Goal: Transaction & Acquisition: Purchase product/service

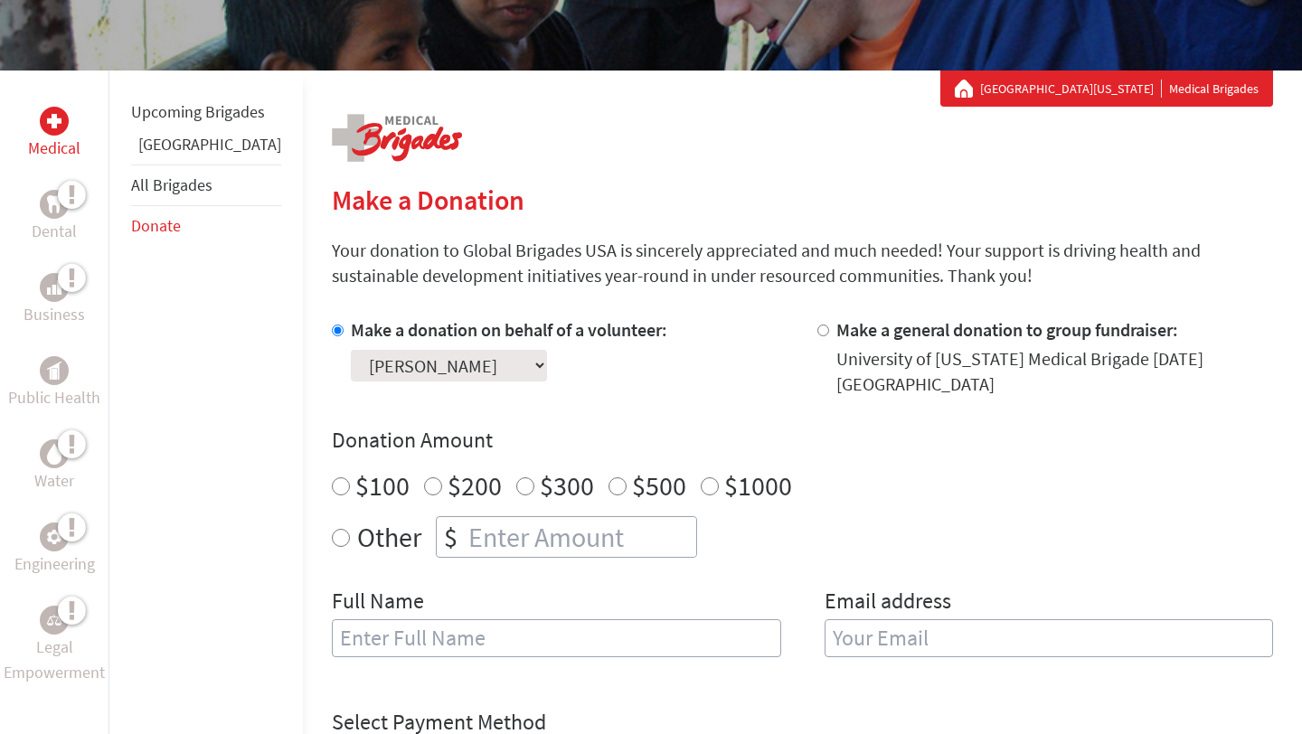
scroll to position [278, 0]
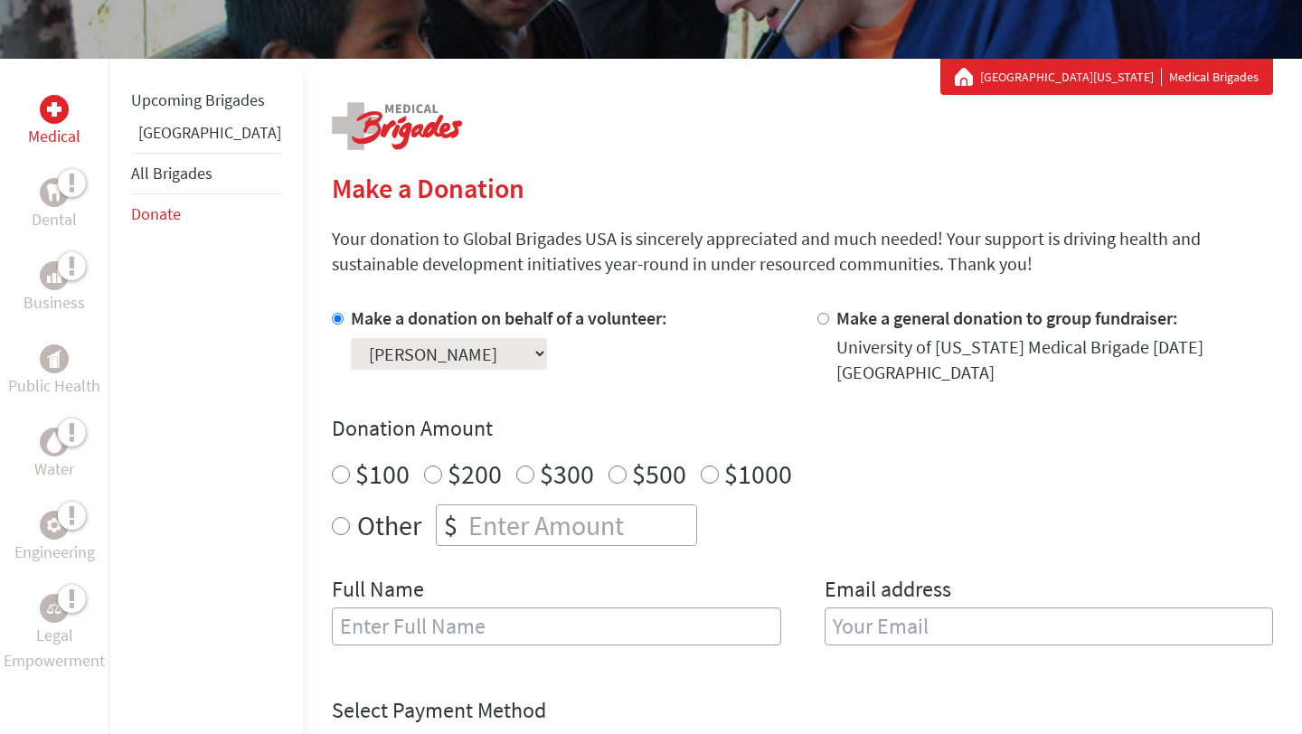
radio input "true"
click at [465, 516] on input "number" at bounding box center [580, 525] width 231 height 40
type input "250"
click at [383, 621] on input "text" at bounding box center [556, 627] width 449 height 38
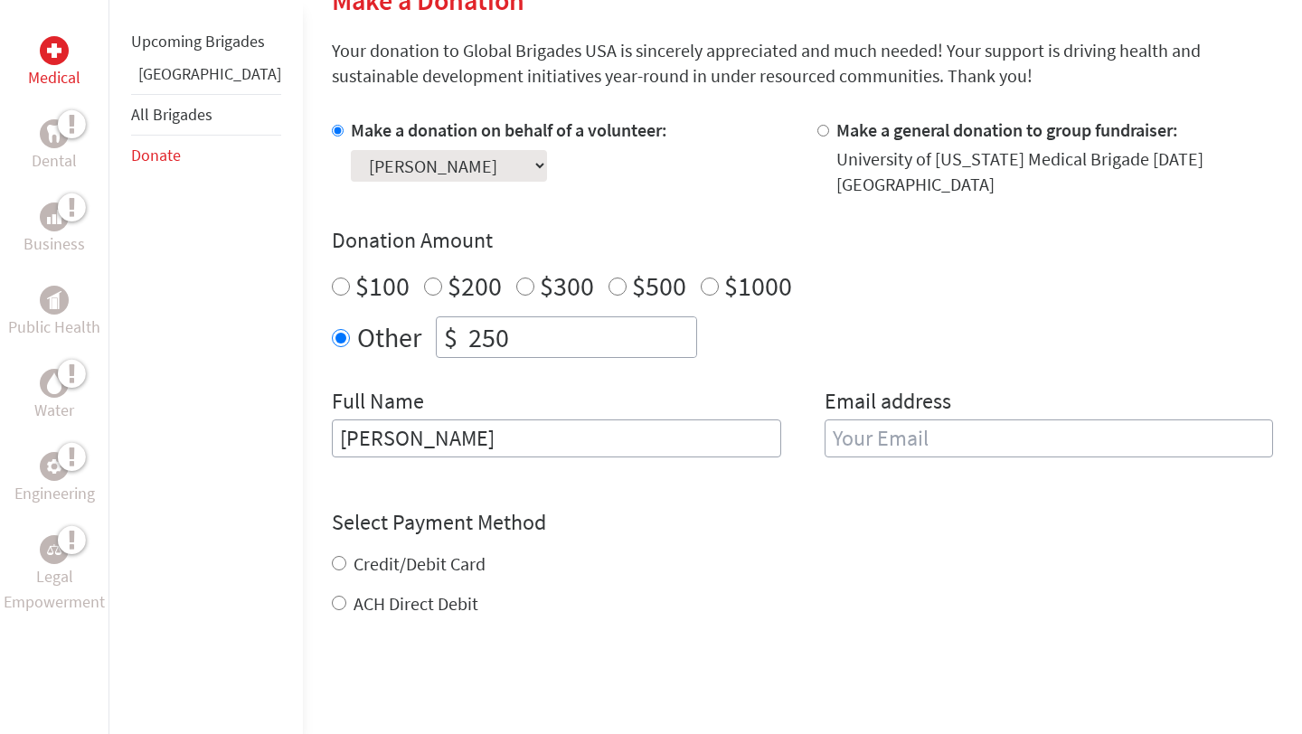
scroll to position [474, 0]
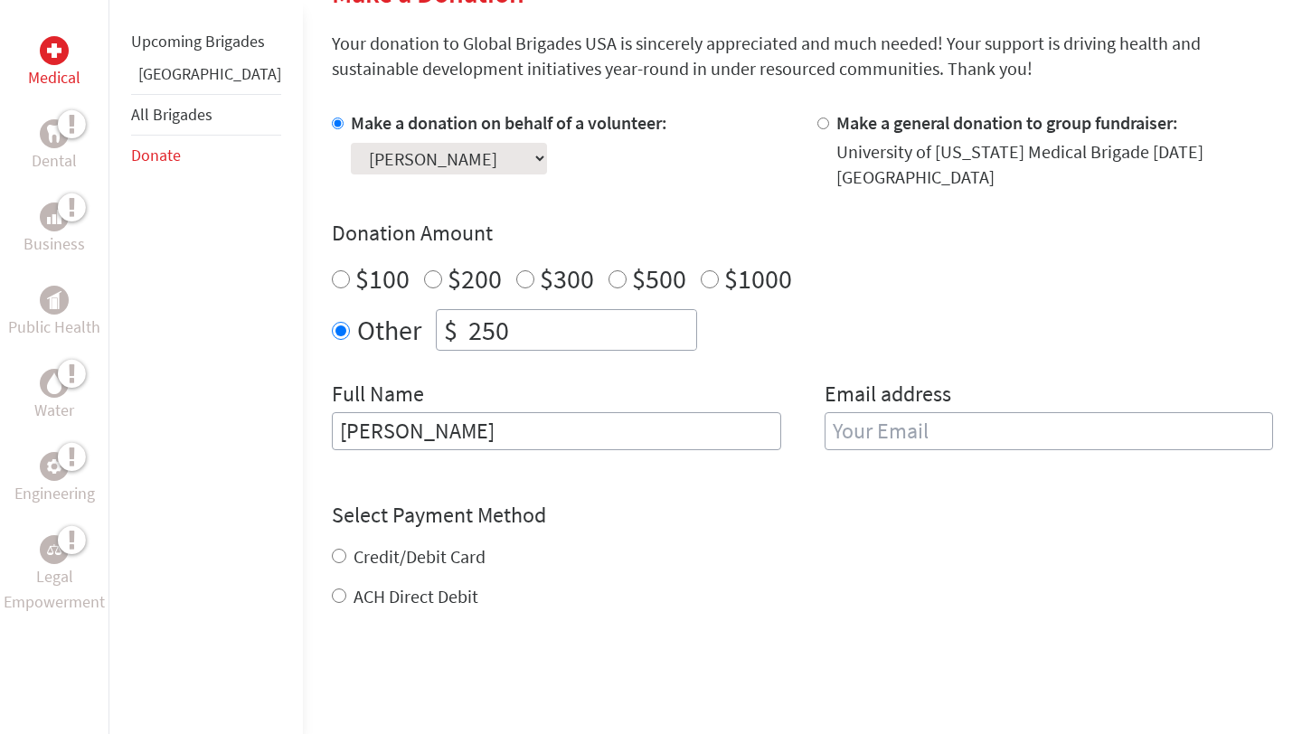
type input "[PERSON_NAME]"
click at [890, 422] on input "email" at bounding box center [1048, 431] width 449 height 38
type input "[EMAIL_ADDRESS][DOMAIN_NAME]"
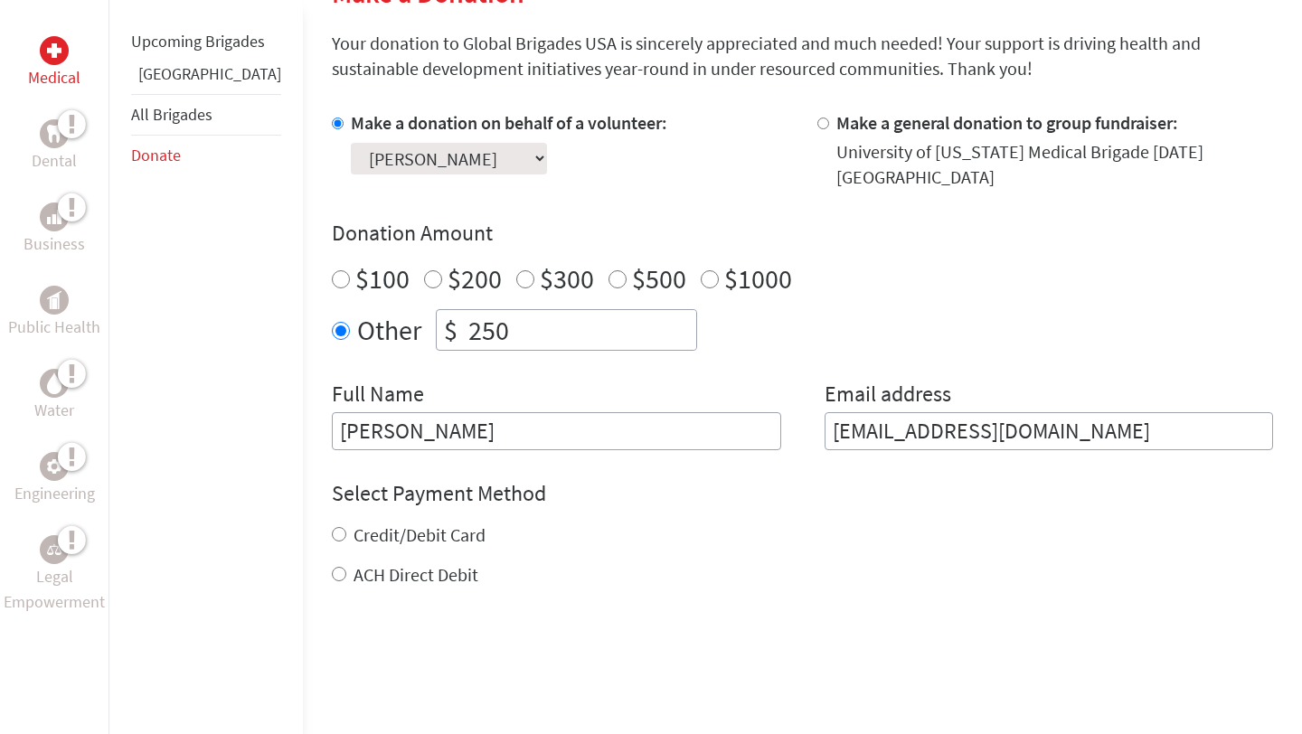
click at [389, 590] on form "Make a donation on behalf of a volunteer: Select a volunteer... [PERSON_NAME] […" at bounding box center [802, 458] width 941 height 696
click at [381, 579] on label "ACH Direct Debit" at bounding box center [415, 574] width 125 height 23
click at [346, 579] on input "ACH Direct Debit" at bounding box center [339, 574] width 14 height 14
radio input "true"
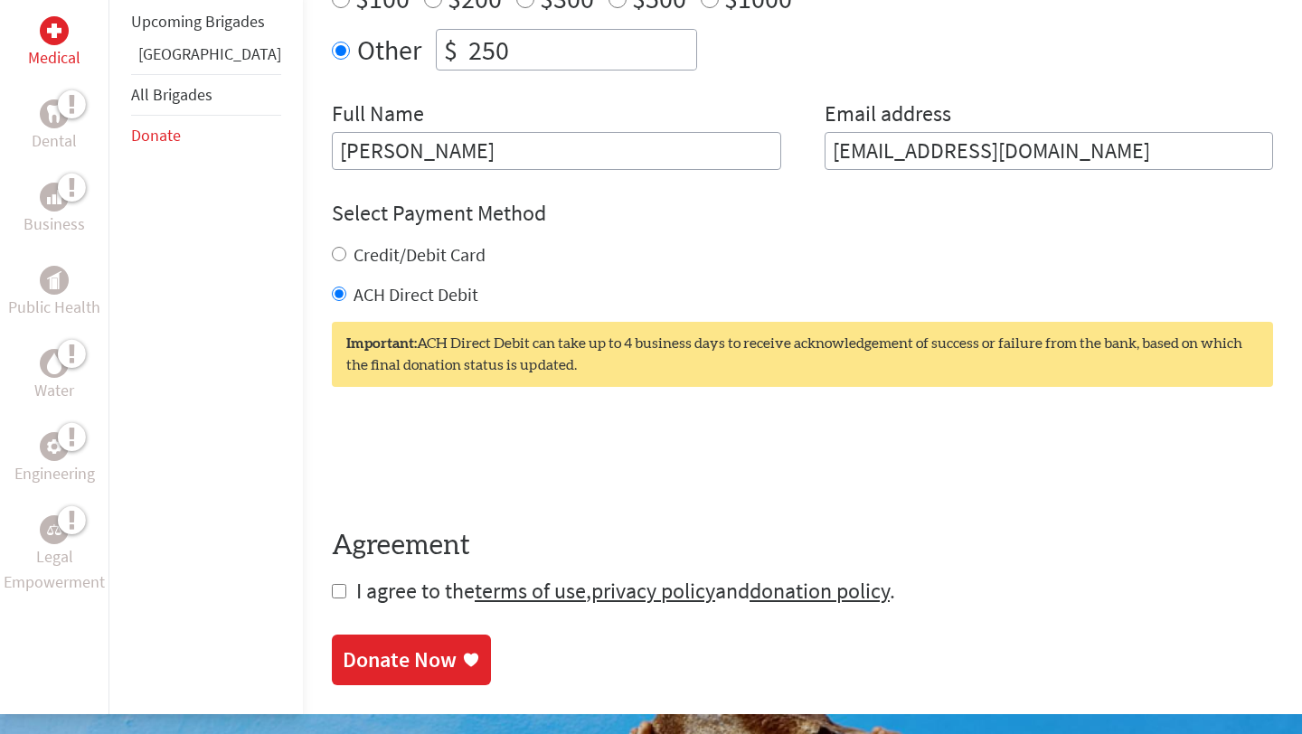
scroll to position [758, 0]
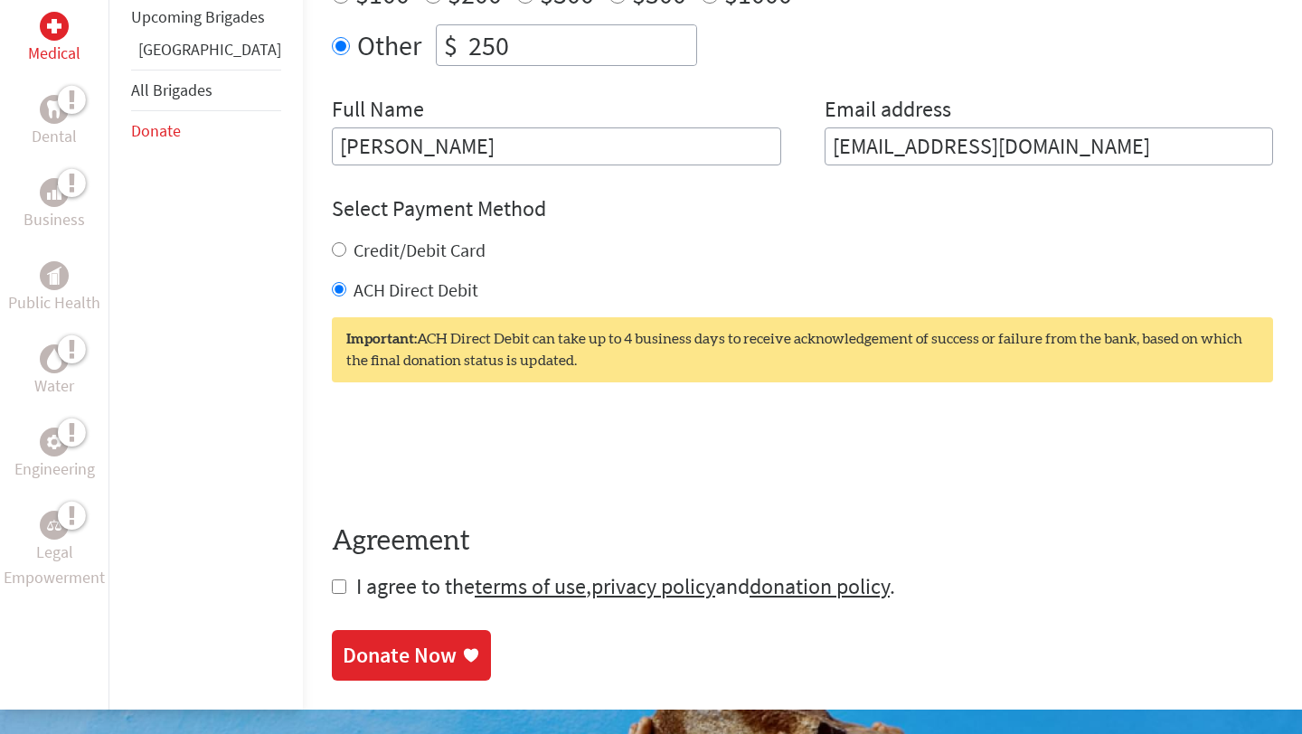
click at [332, 585] on input "checkbox" at bounding box center [339, 586] width 14 height 14
checkbox input "true"
click at [462, 650] on icon at bounding box center [471, 655] width 18 height 18
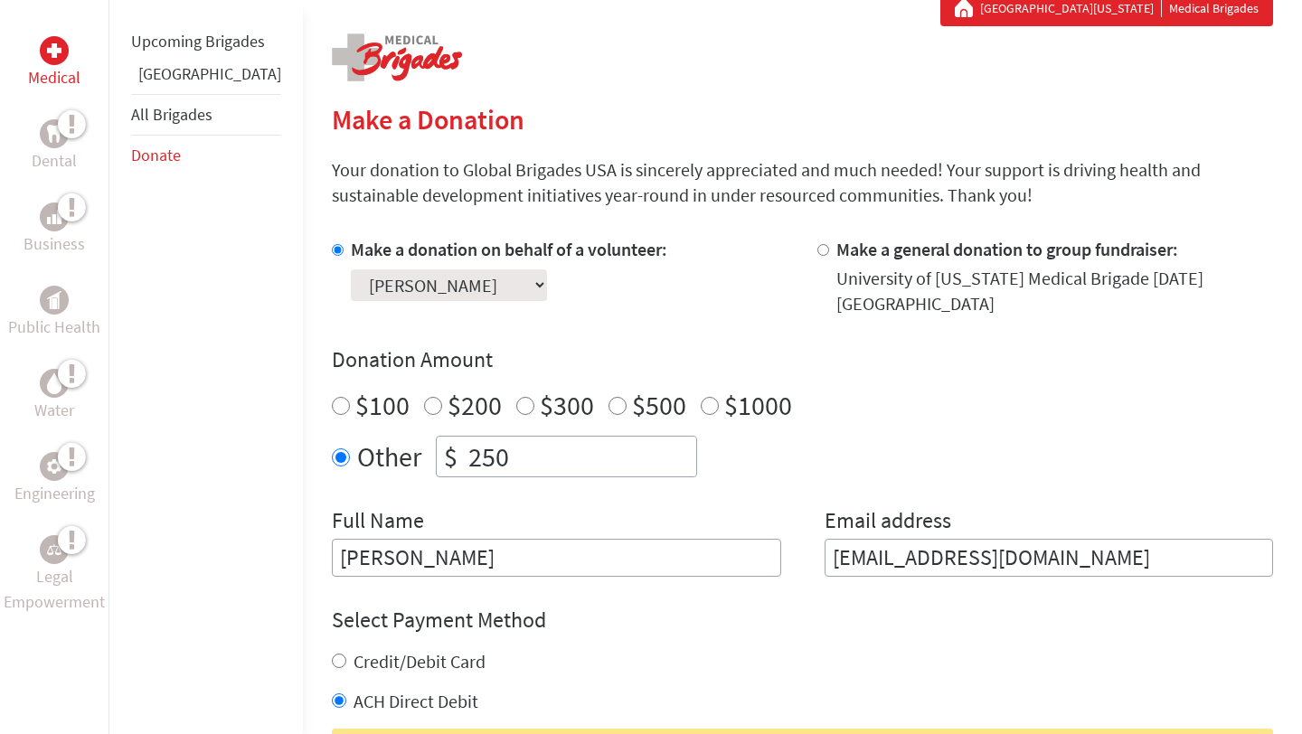
scroll to position [645, 0]
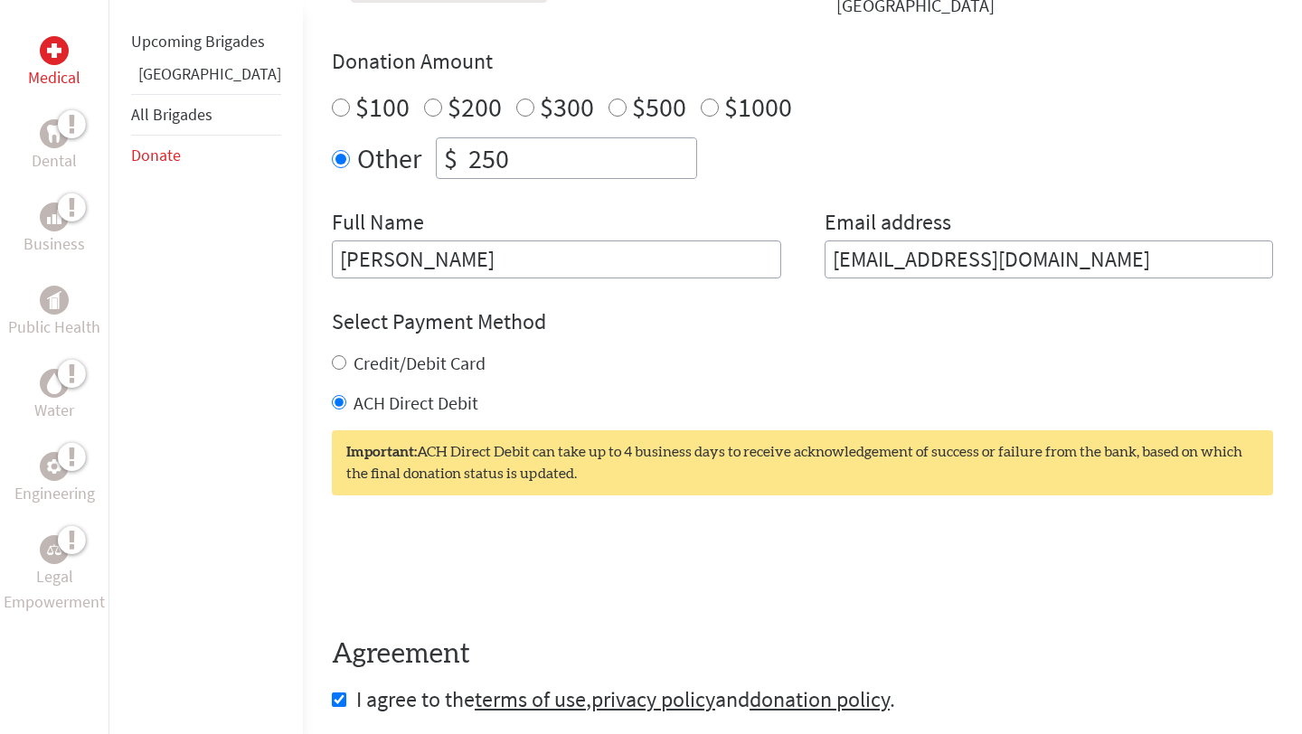
drag, startPoint x: 320, startPoint y: 363, endPoint x: 319, endPoint y: 350, distance: 13.6
click at [353, 363] on label "Credit/Debit Card" at bounding box center [419, 363] width 132 height 23
click at [332, 363] on input "Credit/Debit Card" at bounding box center [339, 362] width 14 height 14
radio input "true"
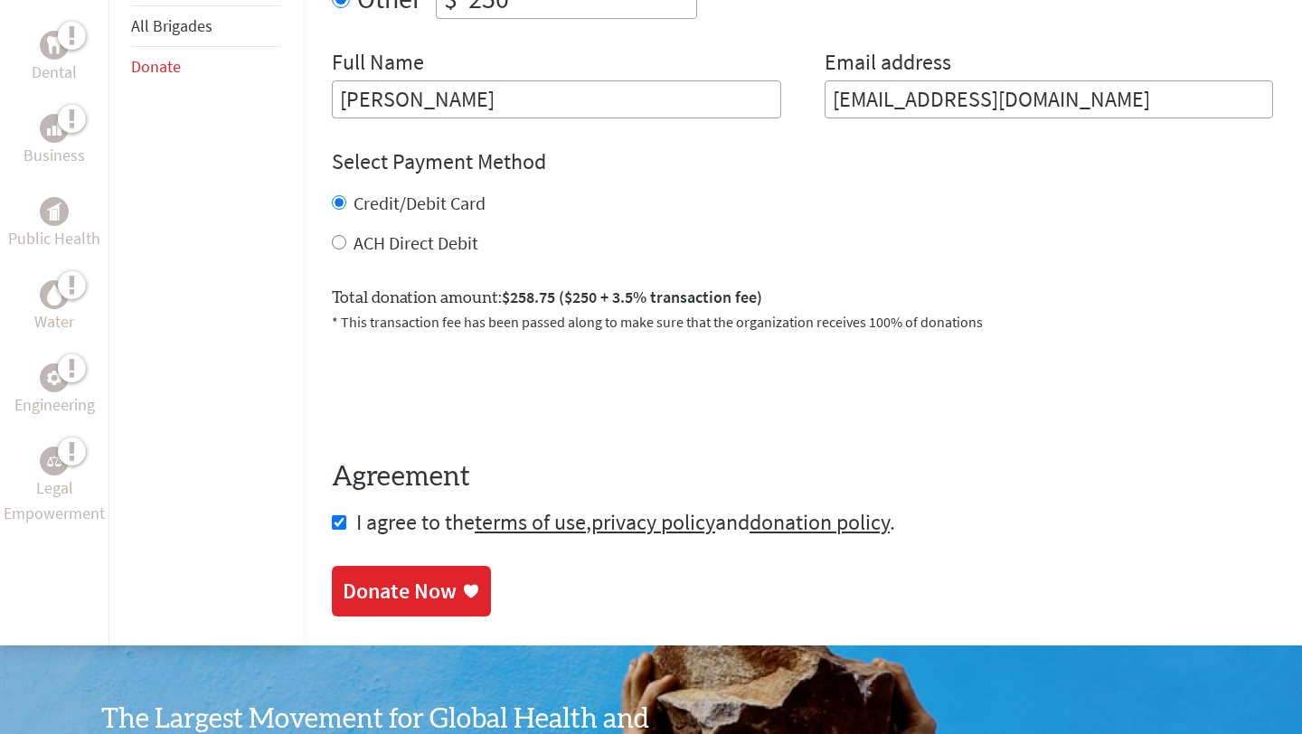
scroll to position [810, 0]
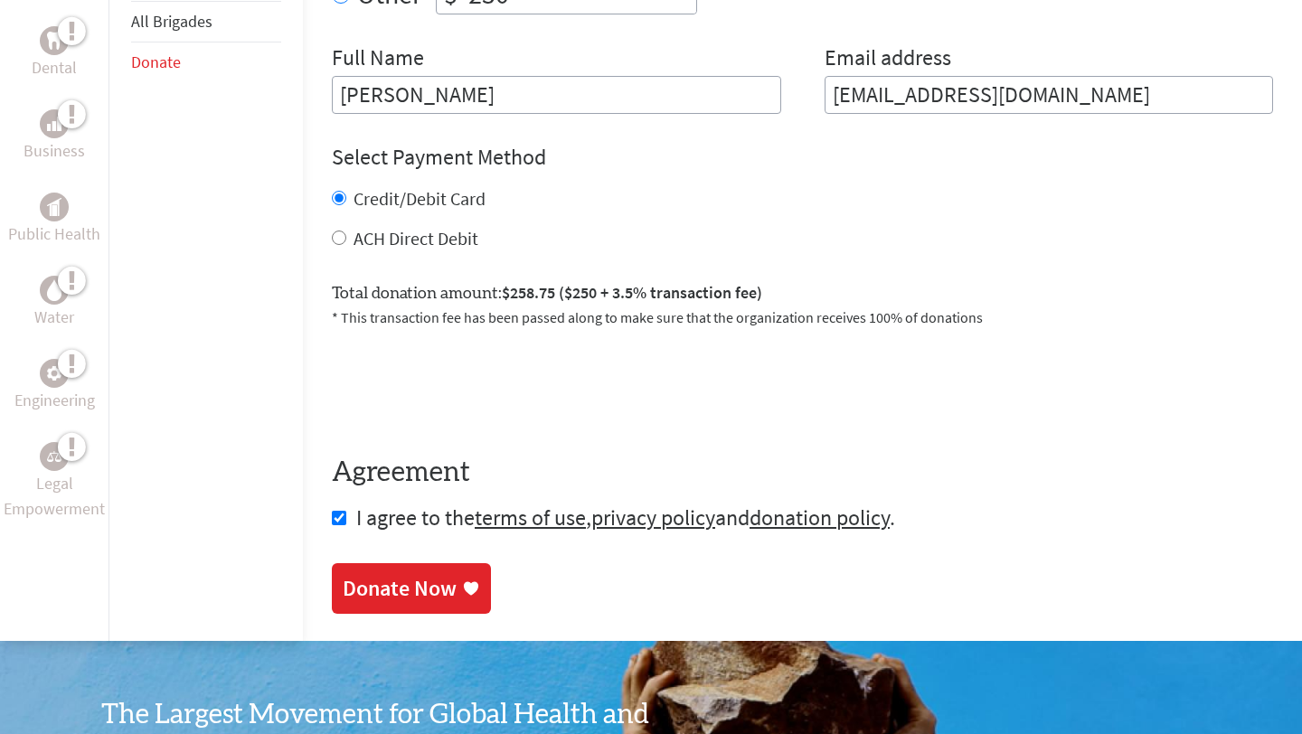
click at [343, 579] on div "Donate Now" at bounding box center [400, 588] width 114 height 29
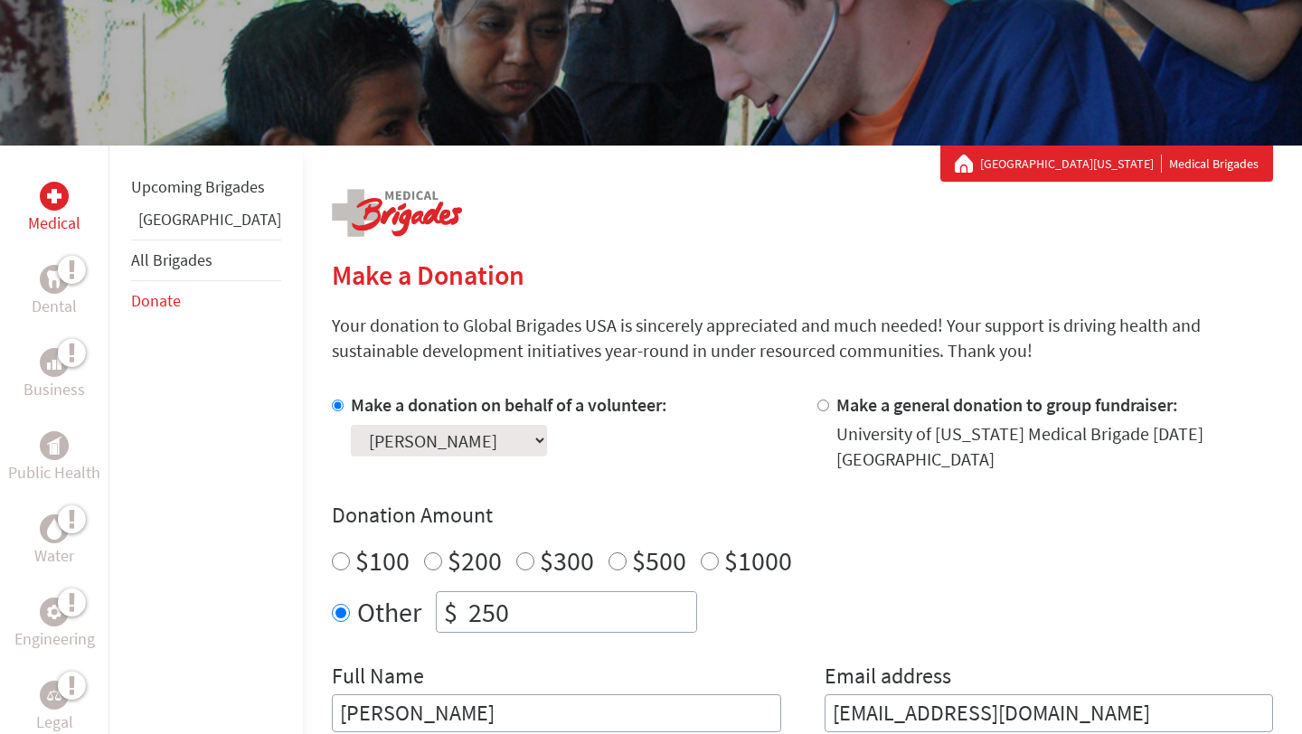
scroll to position [457, 0]
